Goal: Transaction & Acquisition: Purchase product/service

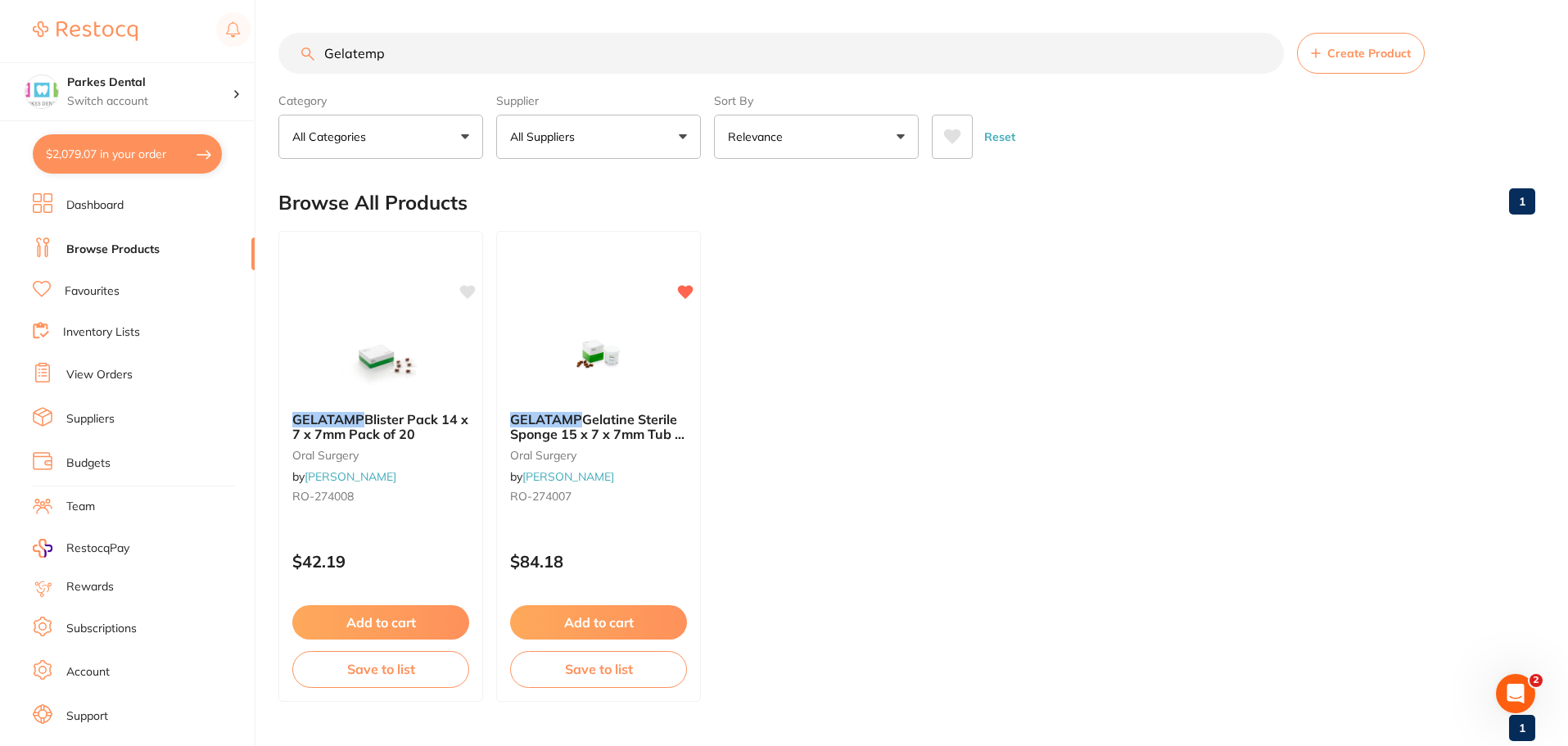
click at [78, 290] on link "Favourites" at bounding box center [92, 291] width 55 height 16
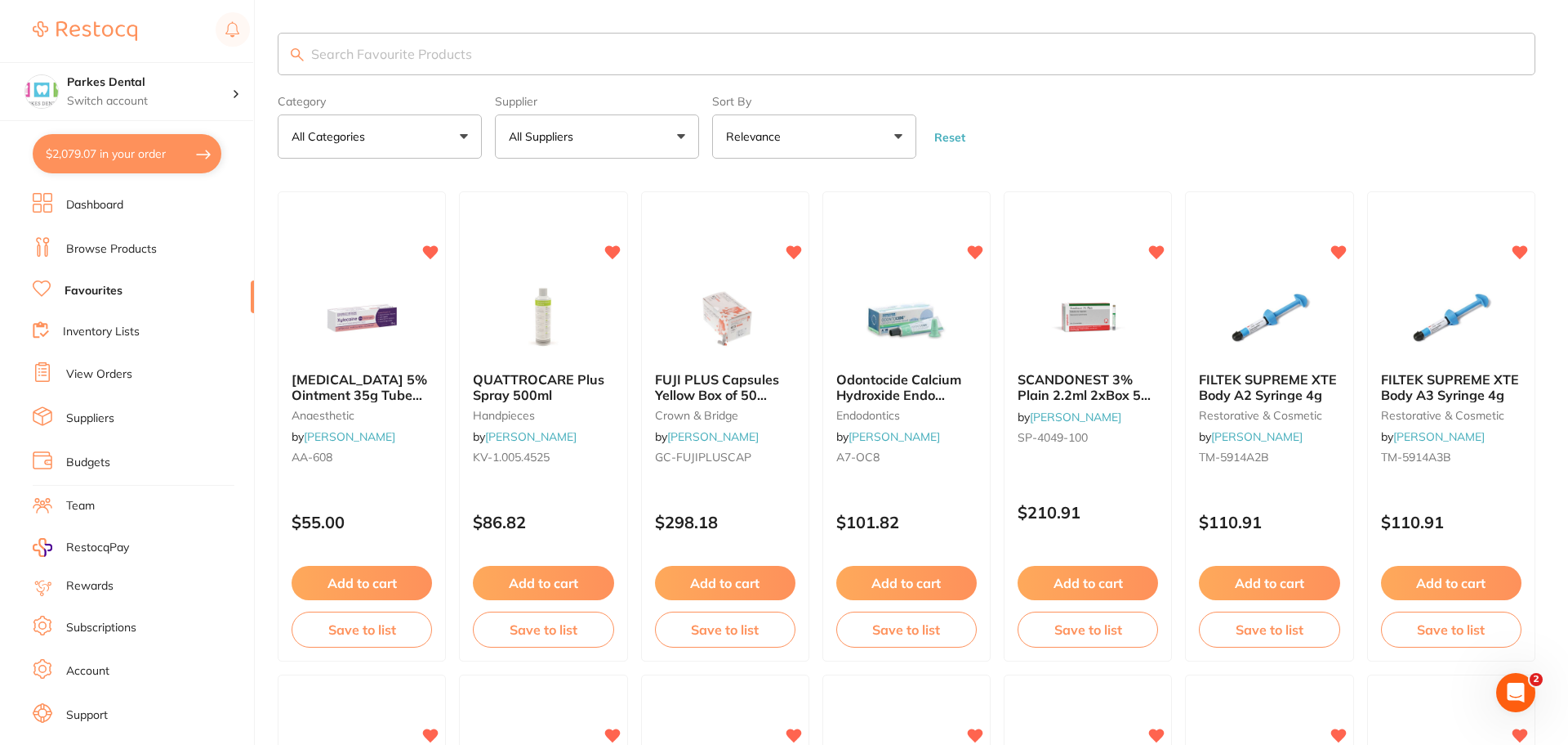
click at [395, 58] on input "search" at bounding box center [906, 53] width 1258 height 43
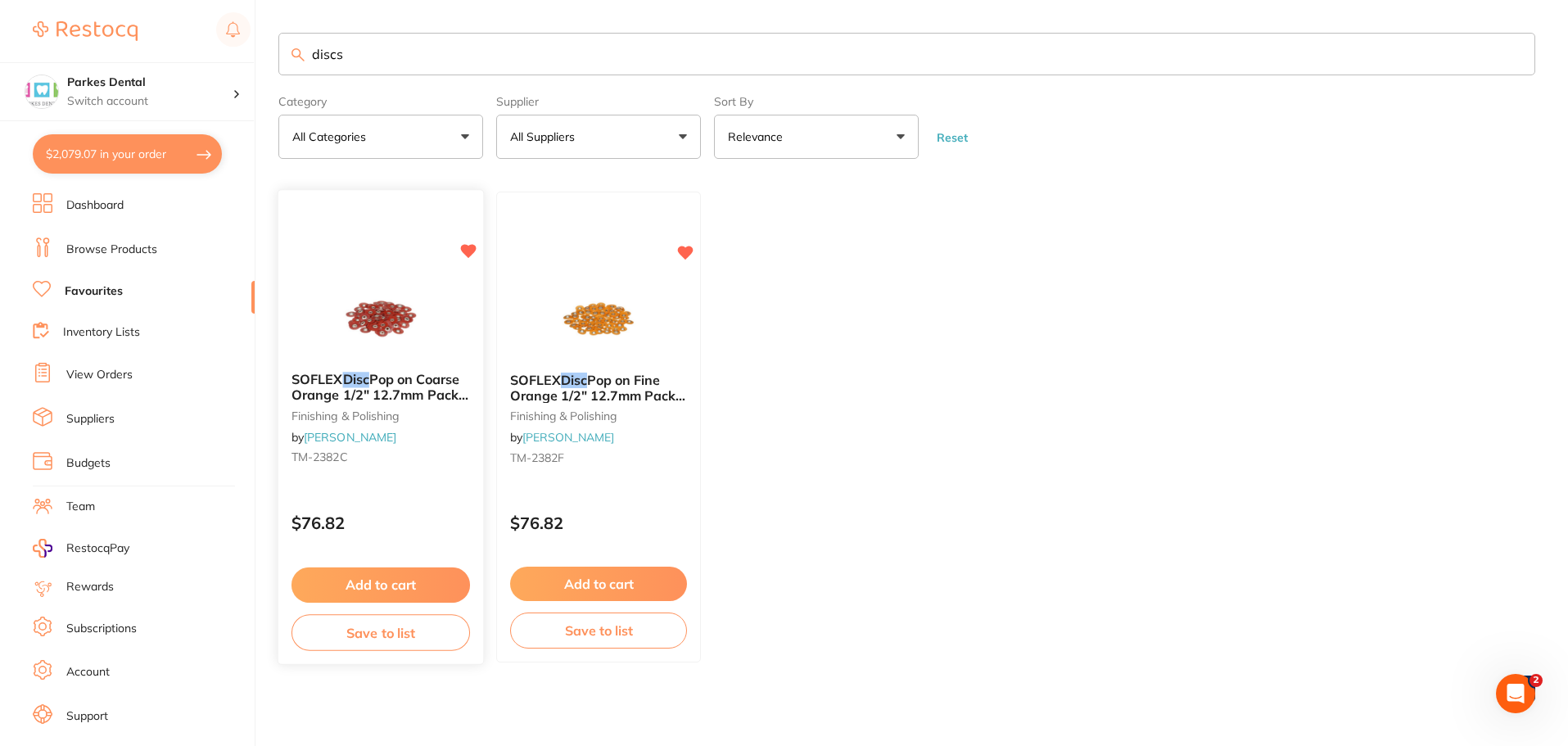
type input "discs"
click at [370, 578] on button "Add to cart" at bounding box center [380, 584] width 178 height 35
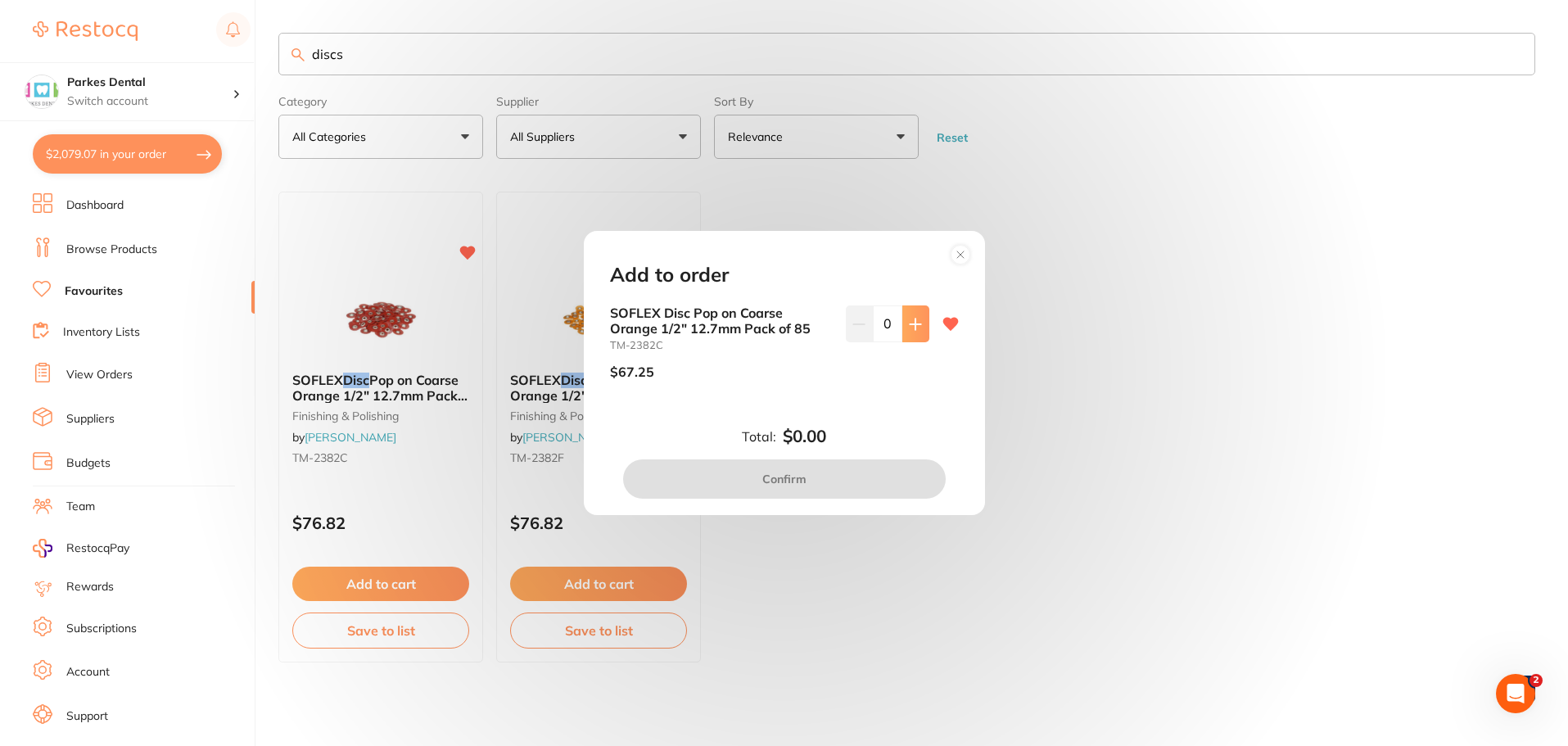
click at [915, 330] on icon at bounding box center [916, 324] width 13 height 13
type input "1"
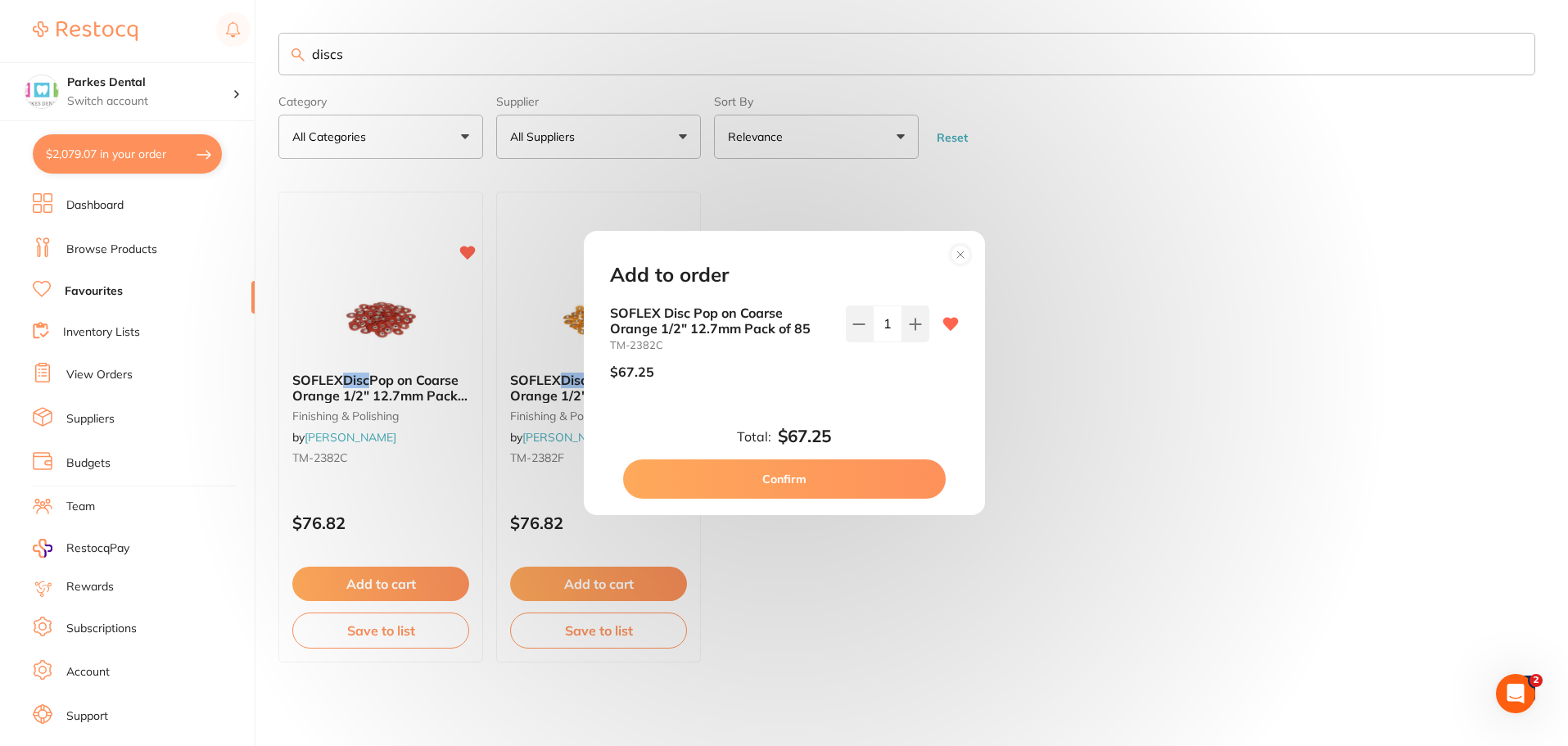
click at [828, 477] on button "Confirm" at bounding box center [784, 478] width 322 height 39
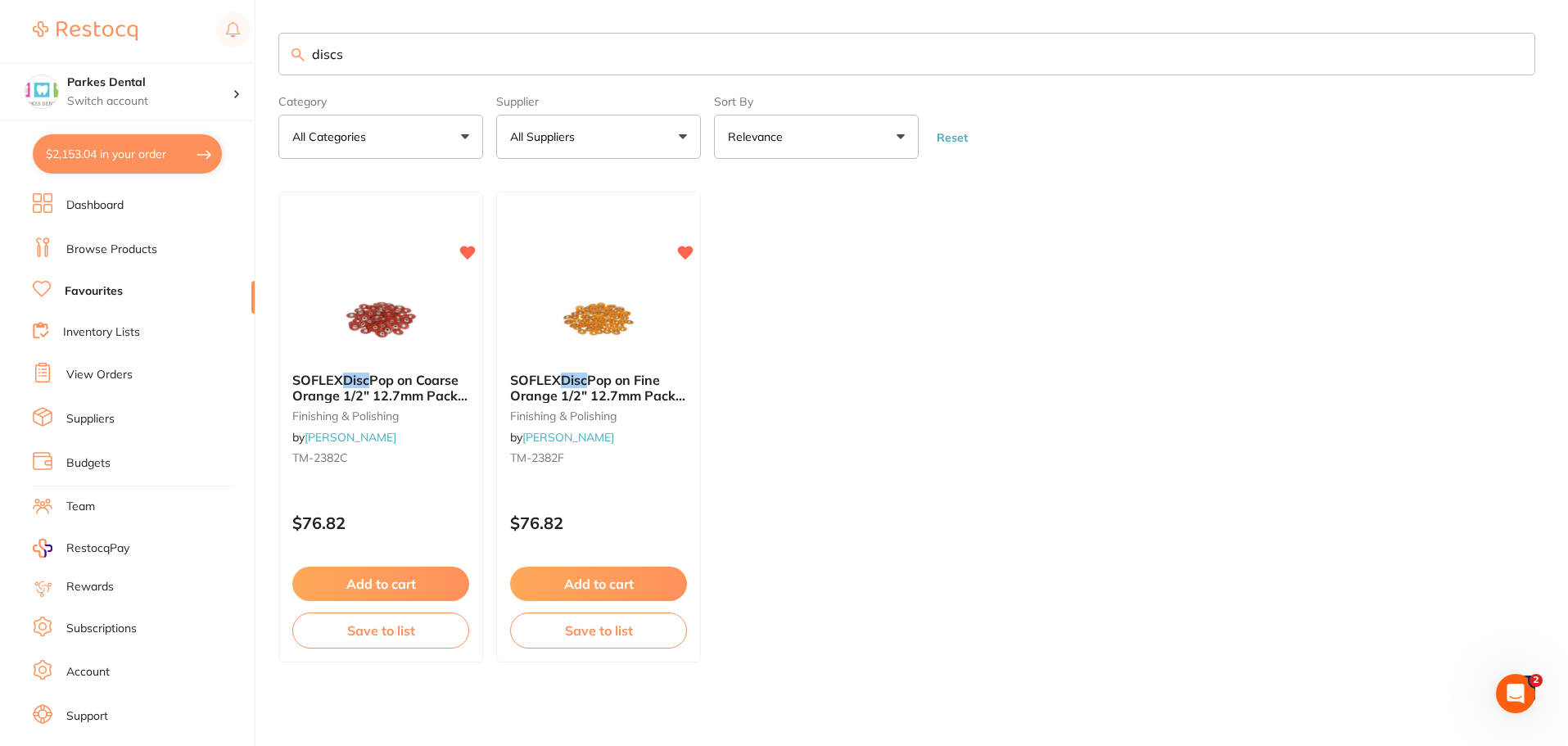
click at [172, 165] on button "$2,153.04 in your order" at bounding box center [127, 153] width 189 height 39
checkbox input "true"
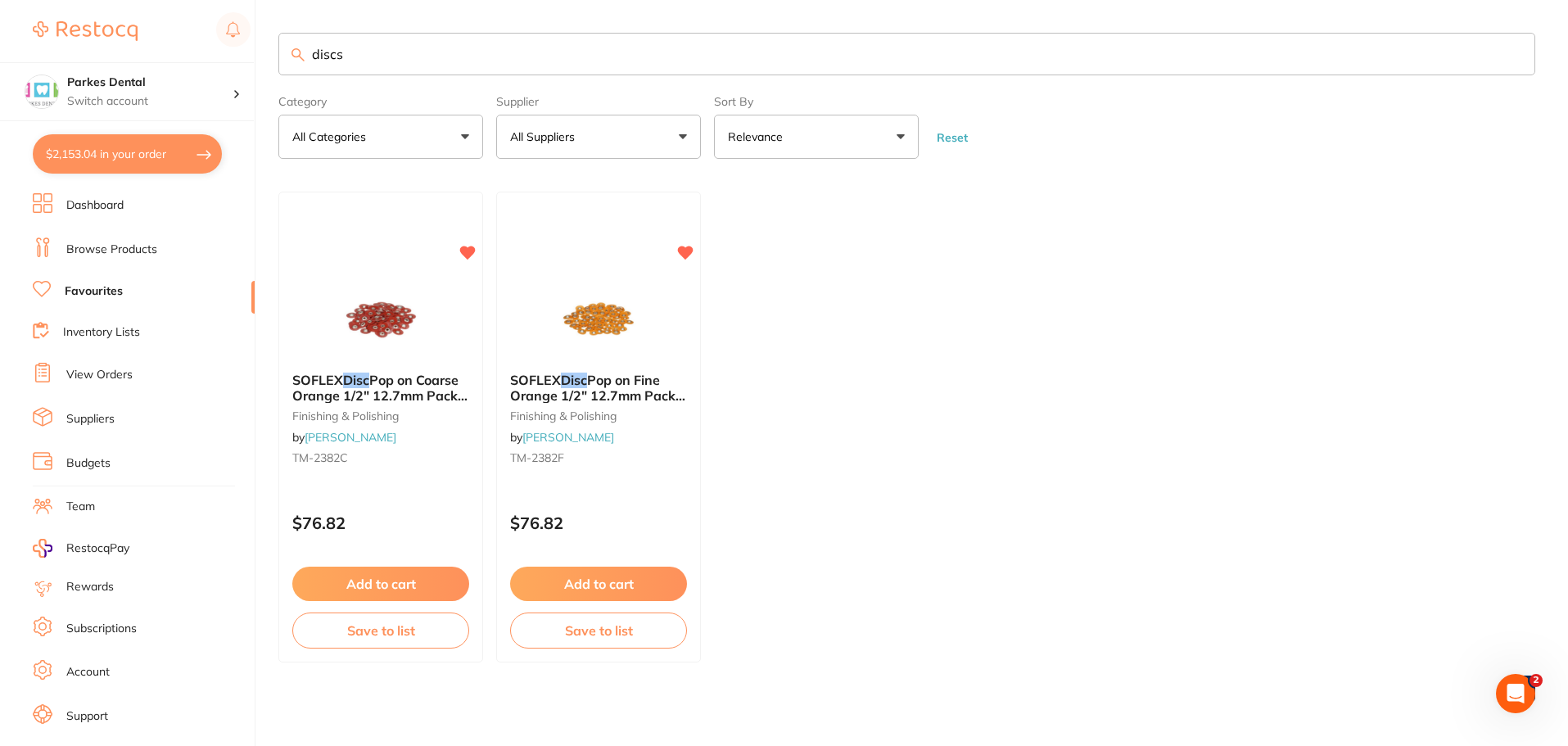
checkbox input "true"
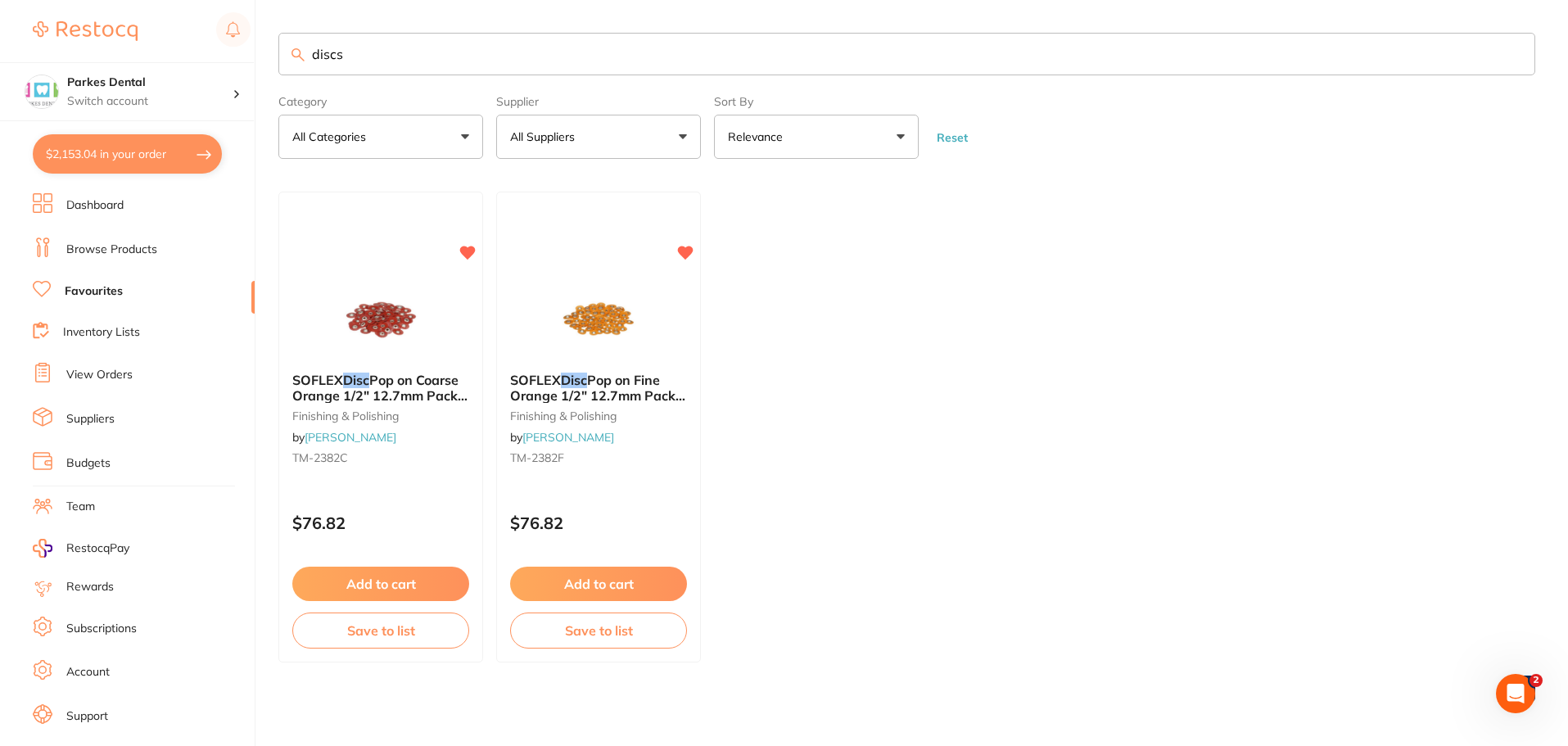
checkbox input "true"
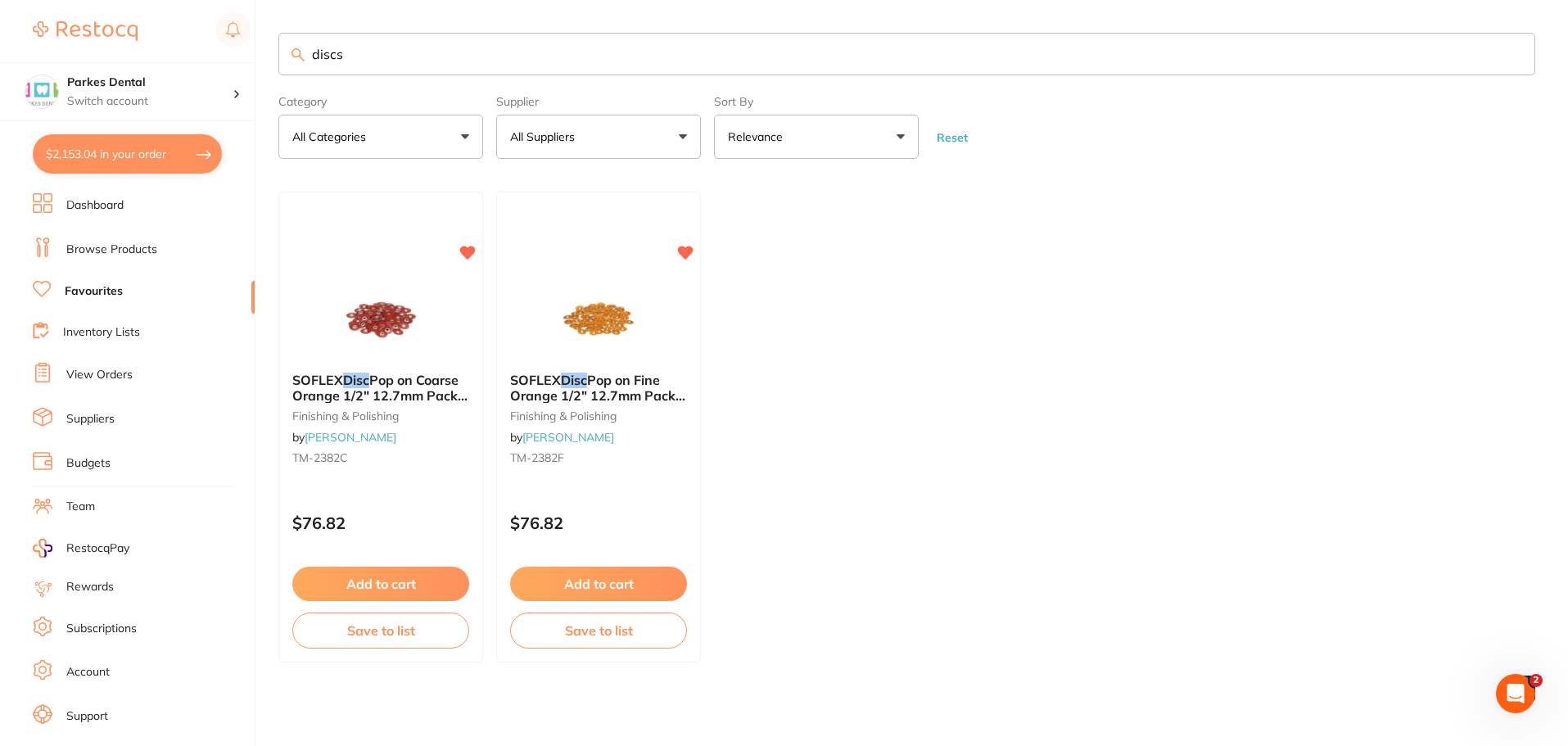
checkbox input "true"
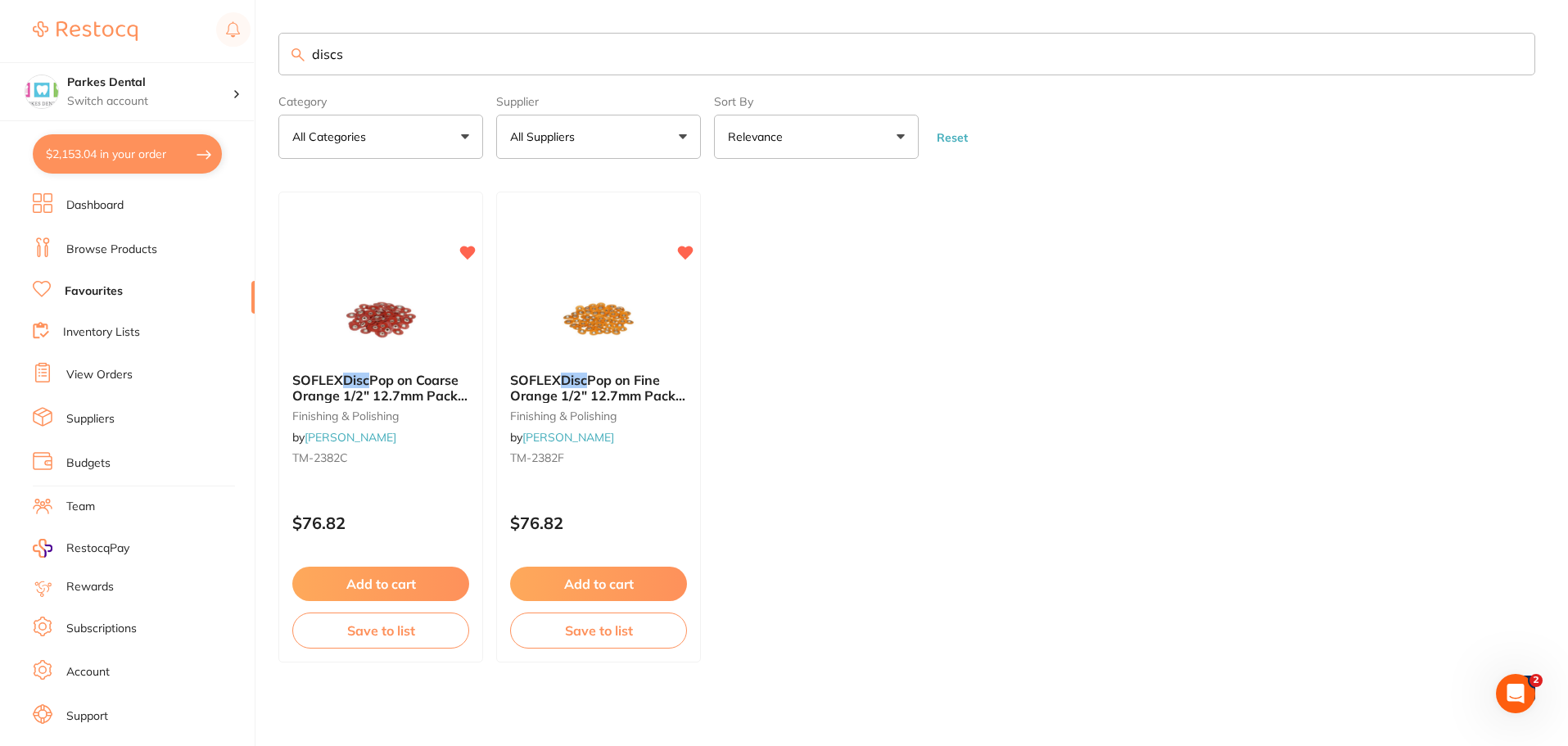
checkbox input "true"
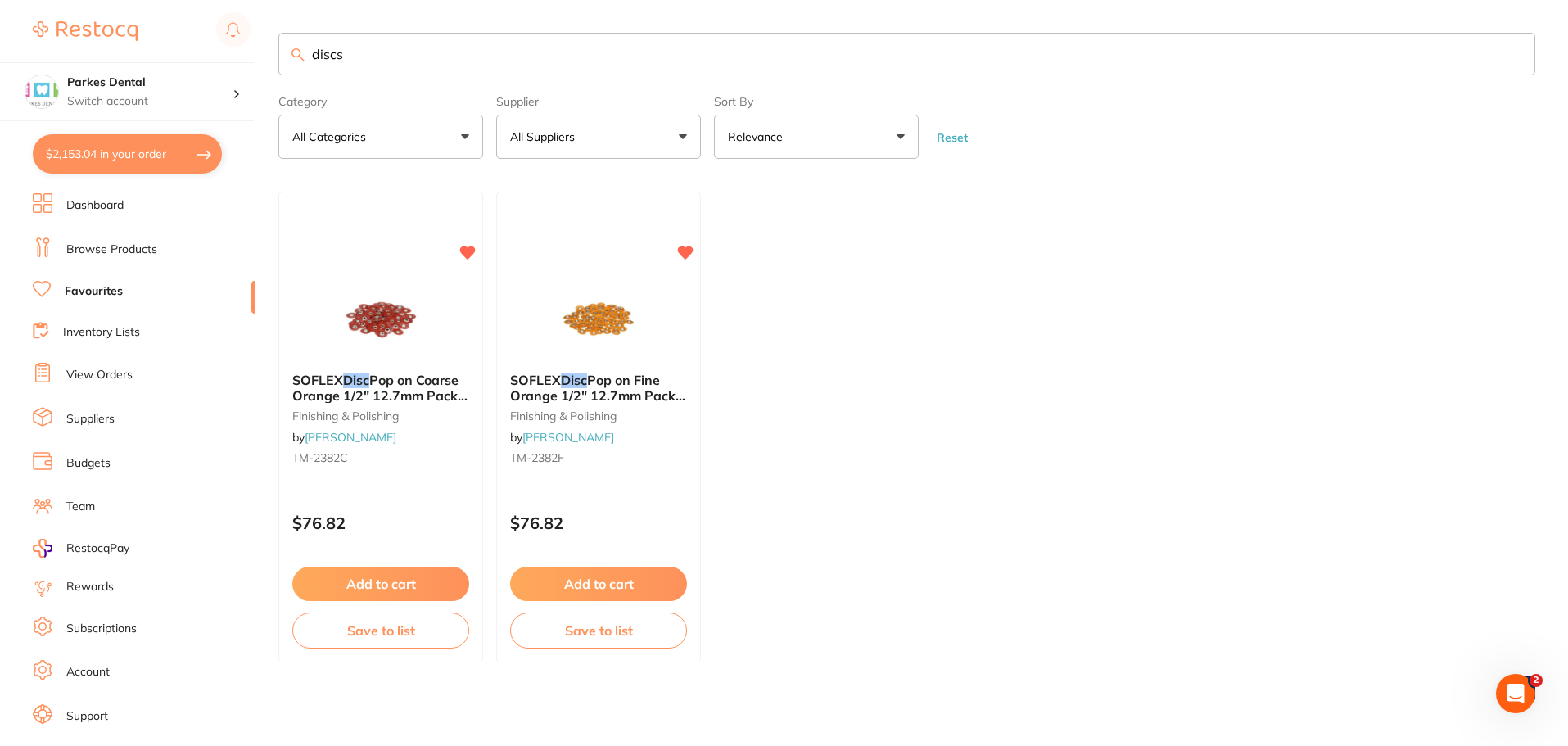
checkbox input "true"
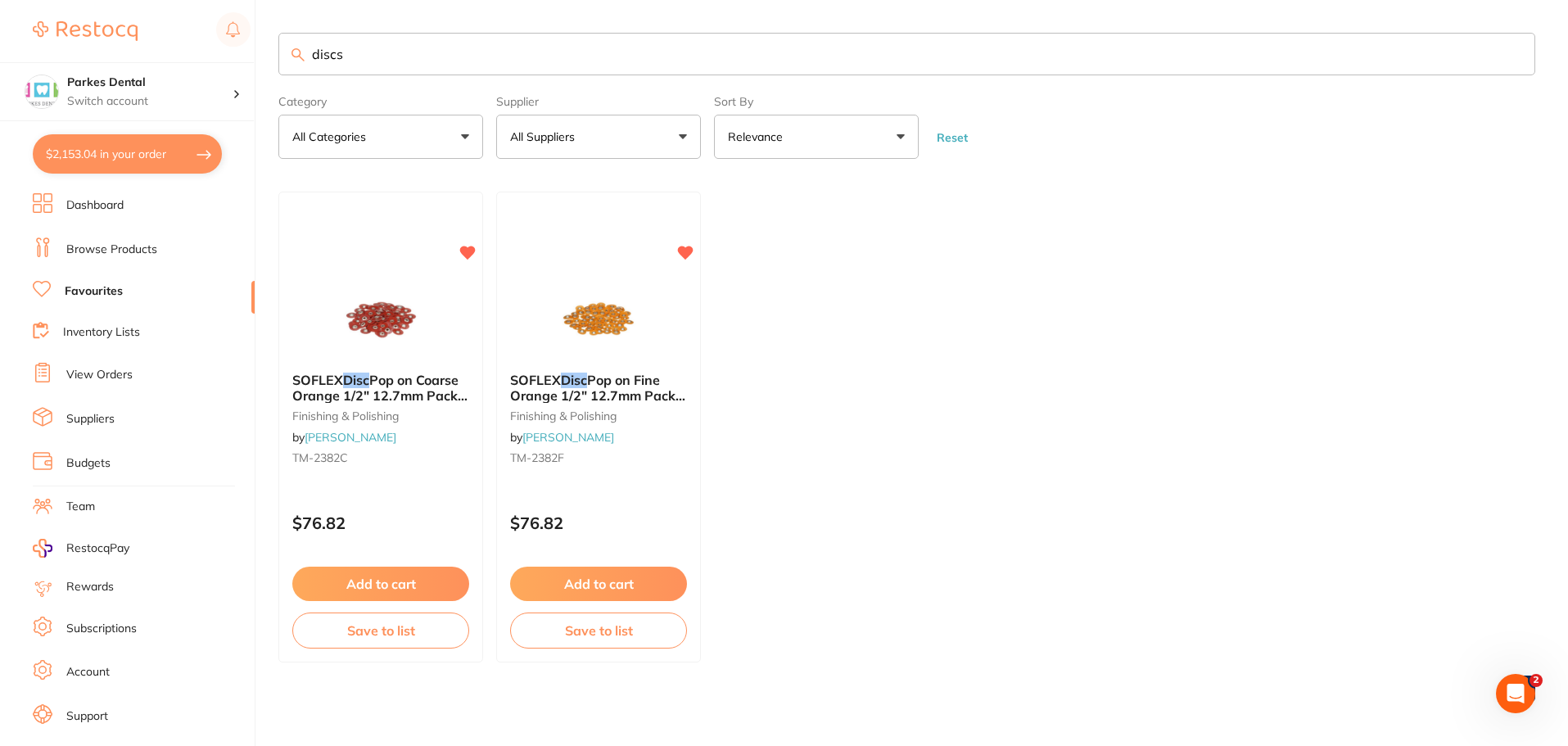
checkbox input "true"
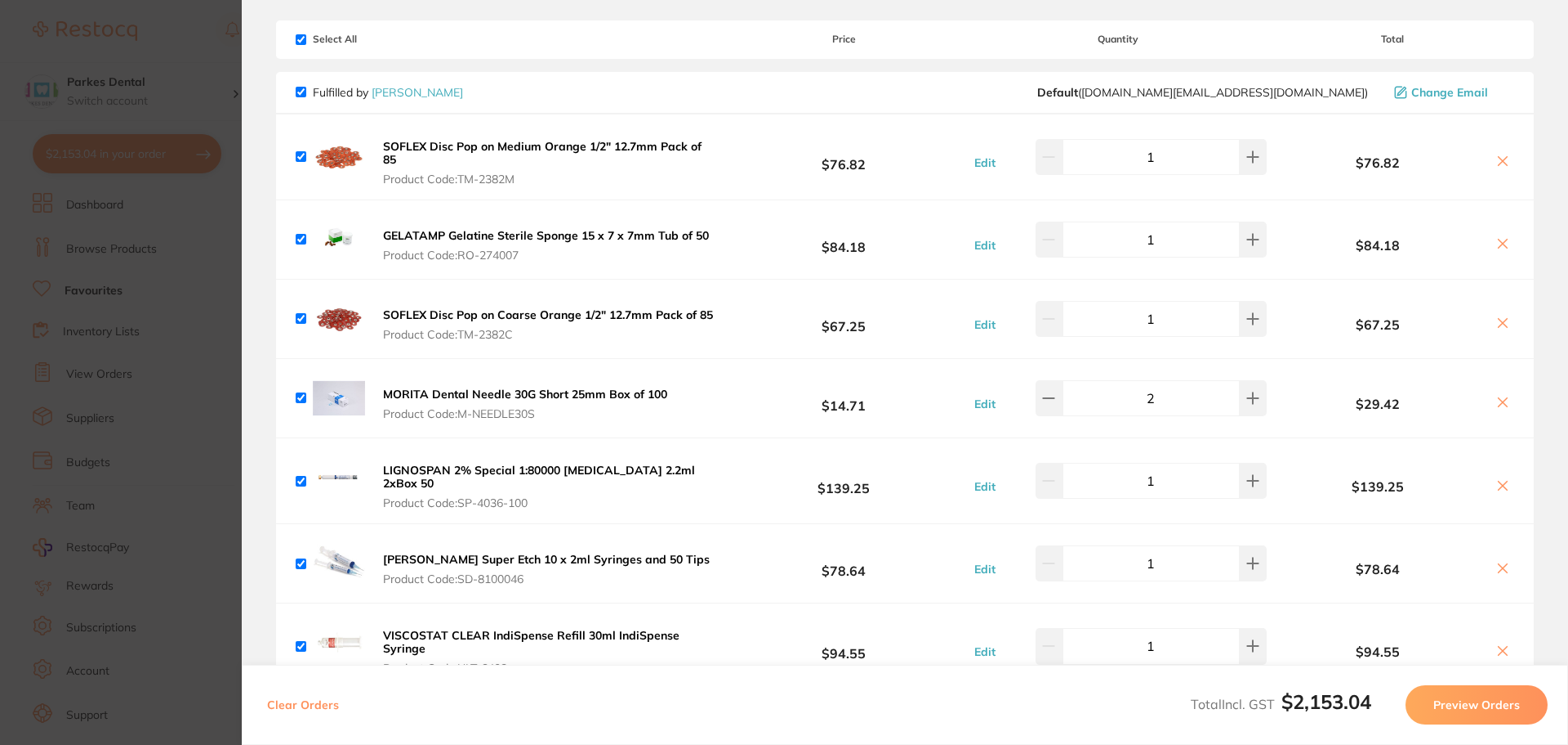
scroll to position [82, 0]
